Goal: Information Seeking & Learning: Understand process/instructions

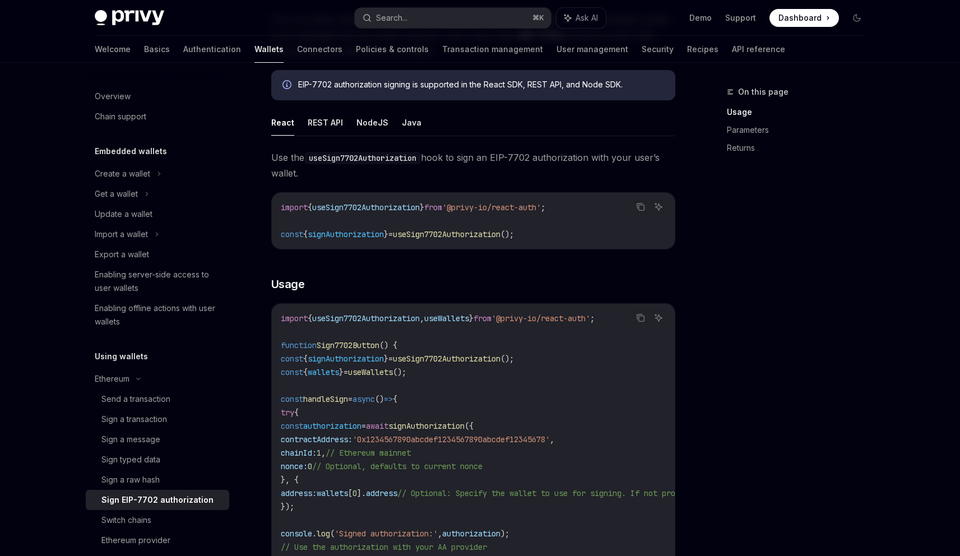
scroll to position [178, 0]
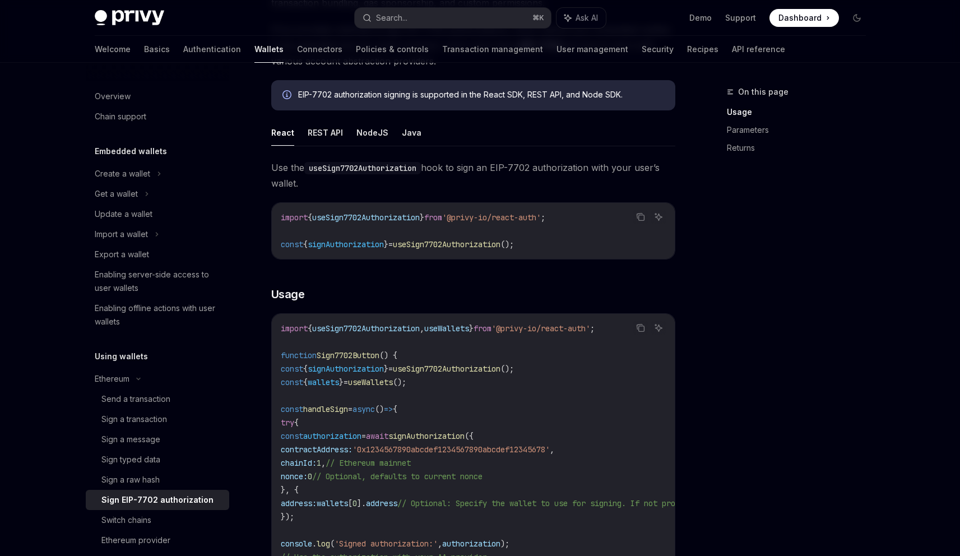
click at [628, 103] on div "EIP-7702 authorization signing is supported in the React SDK, REST API, and Nod…" at bounding box center [473, 95] width 404 height 30
click at [622, 95] on div "EIP-7702 authorization signing is supported in the React SDK, REST API, and Nod…" at bounding box center [481, 95] width 366 height 12
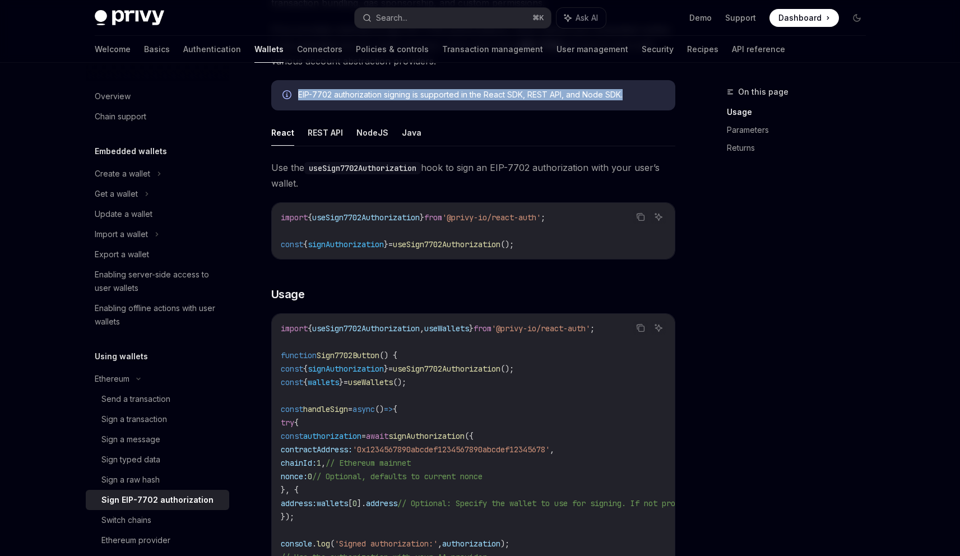
click at [622, 95] on div "EIP-7702 authorization signing is supported in the React SDK, REST API, and Nod…" at bounding box center [481, 95] width 366 height 12
click at [589, 96] on div "EIP-7702 authorization signing is supported in the React SDK, REST API, and Nod…" at bounding box center [481, 95] width 366 height 12
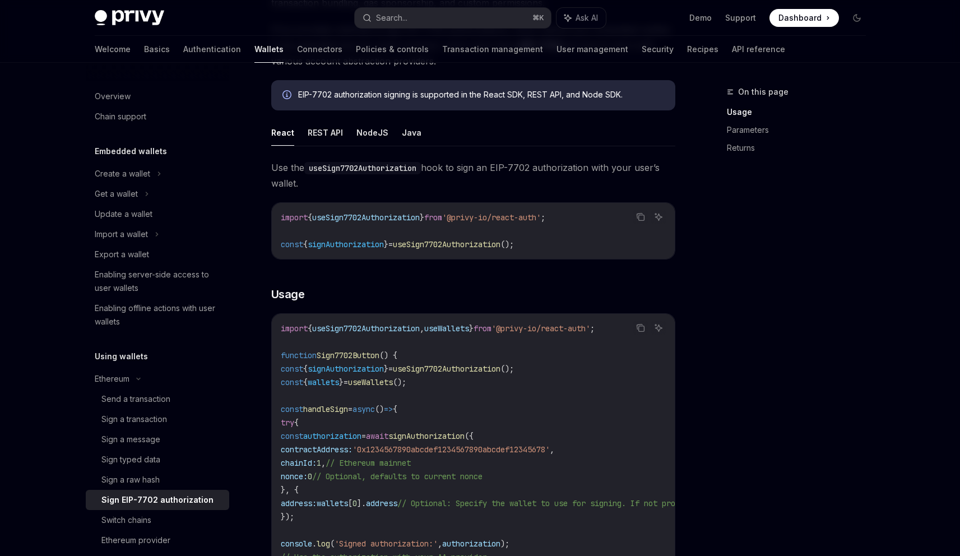
click at [405, 166] on code "useSign7702Authorization" at bounding box center [362, 168] width 117 height 12
click at [436, 173] on span "Use the useSign7702Authorization hook to sign an EIP-7702 authorization with yo…" at bounding box center [473, 175] width 404 height 31
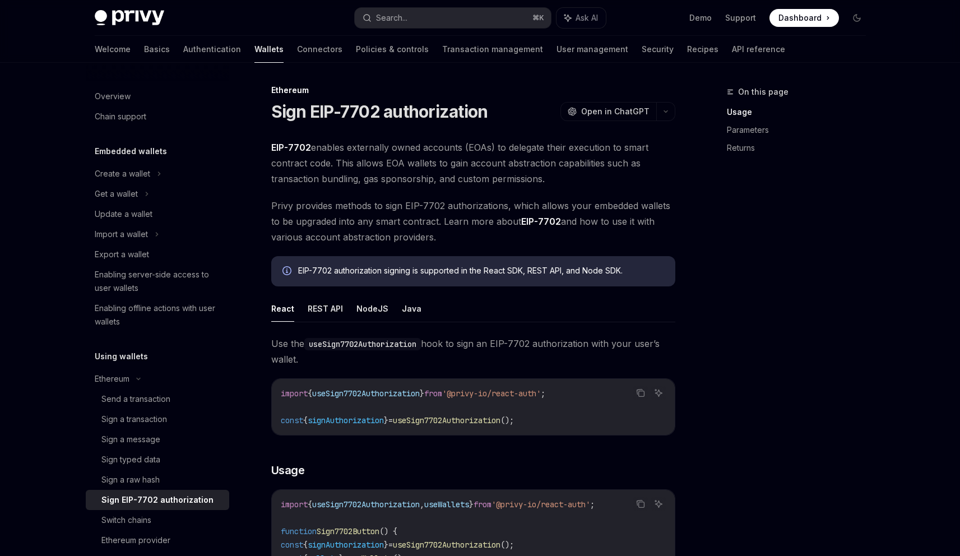
scroll to position [2, 0]
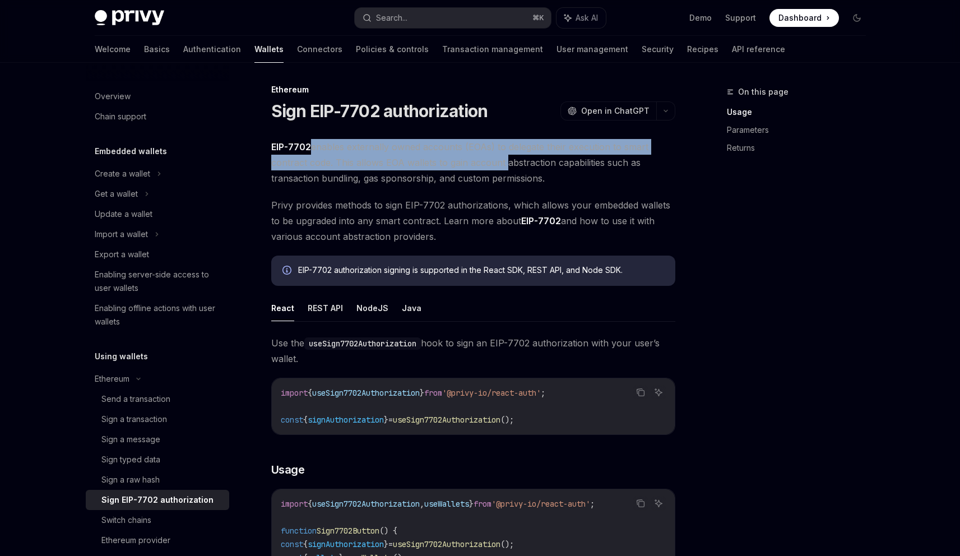
drag, startPoint x: 497, startPoint y: 155, endPoint x: 515, endPoint y: 156, distance: 18.5
click at [515, 156] on span "EIP-7702 enables externally owned accounts (EOAs) to delegate their execution t…" at bounding box center [473, 162] width 404 height 47
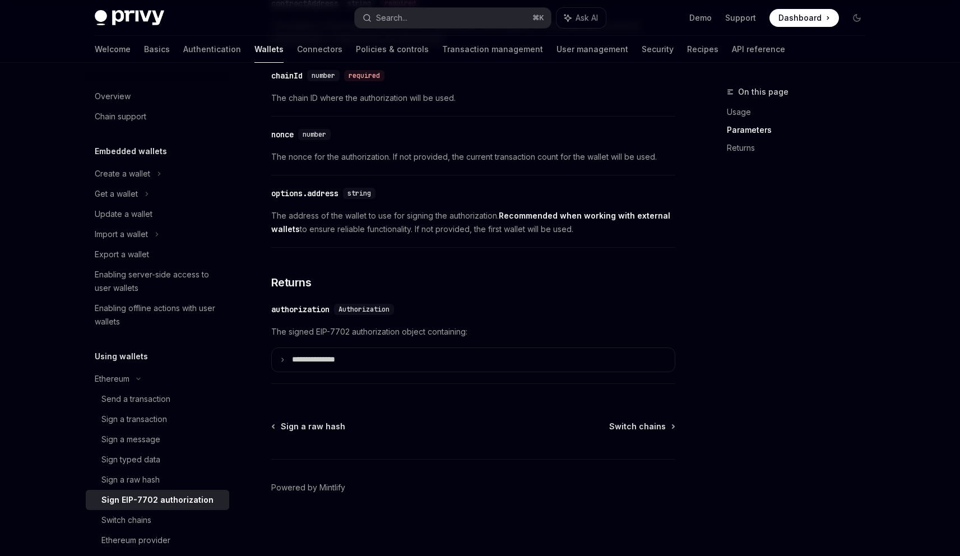
scroll to position [960, 0]
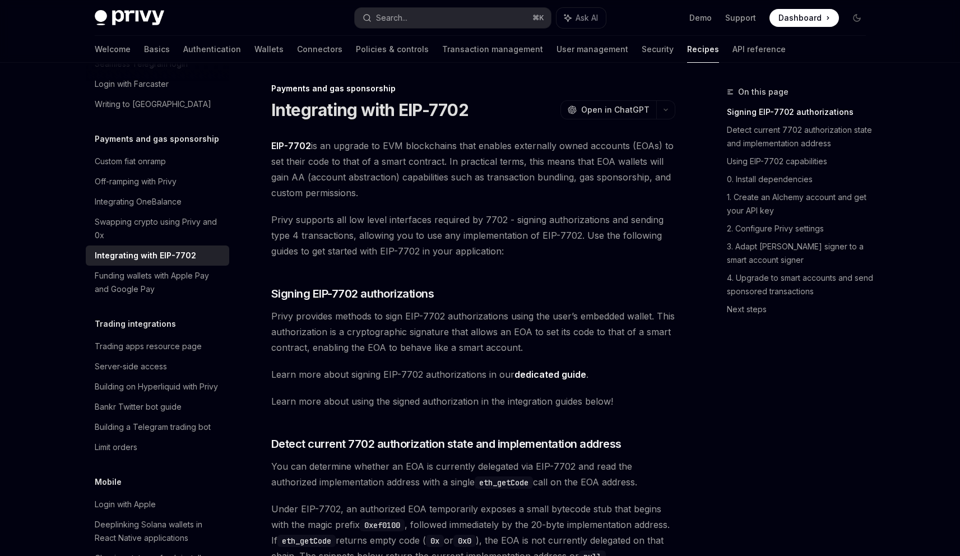
scroll to position [4, 0]
